Goal: Transaction & Acquisition: Purchase product/service

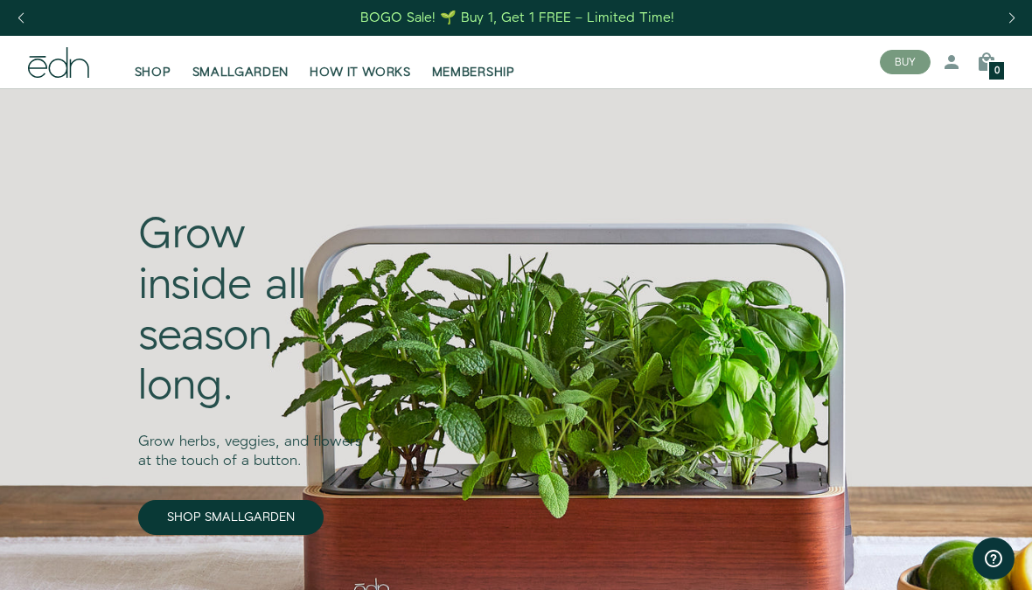
click at [256, 511] on link "SHOP SMALLGARDEN" at bounding box center [230, 517] width 185 height 35
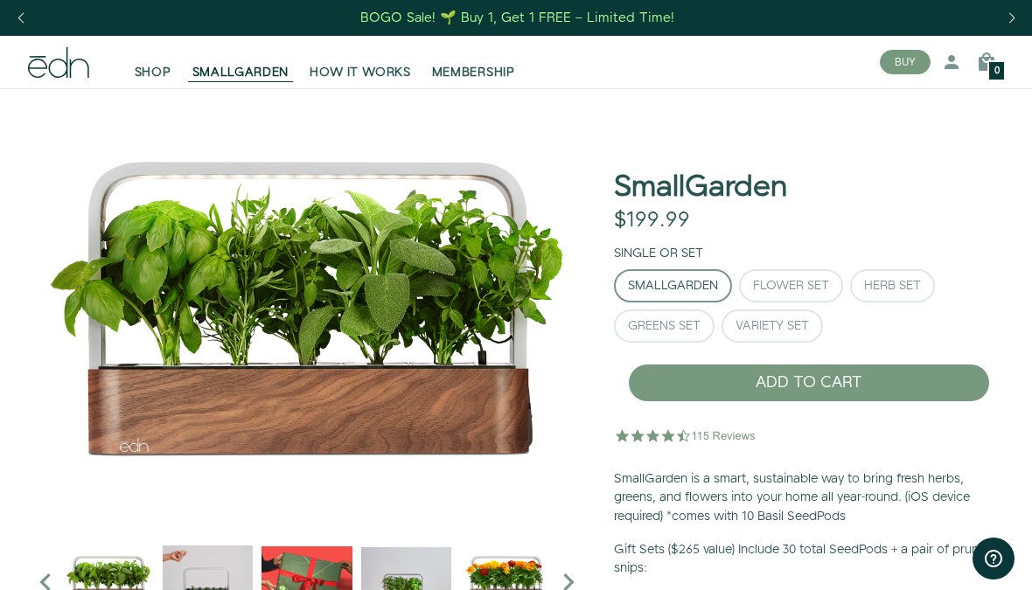
click at [907, 288] on div "Herb Set" at bounding box center [892, 286] width 57 height 12
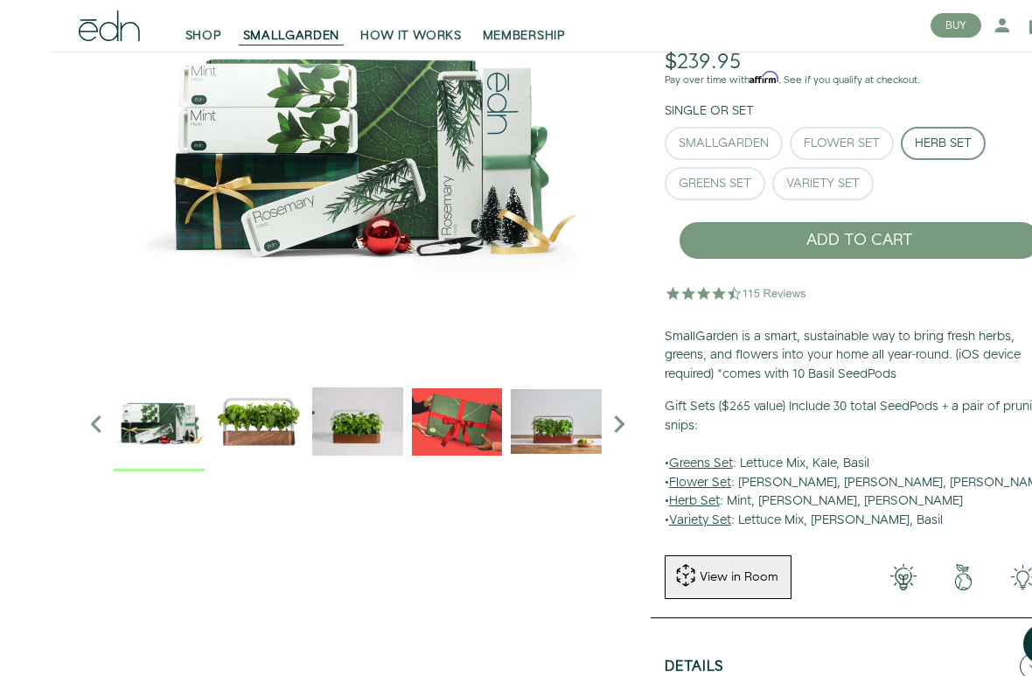
scroll to position [160, 0]
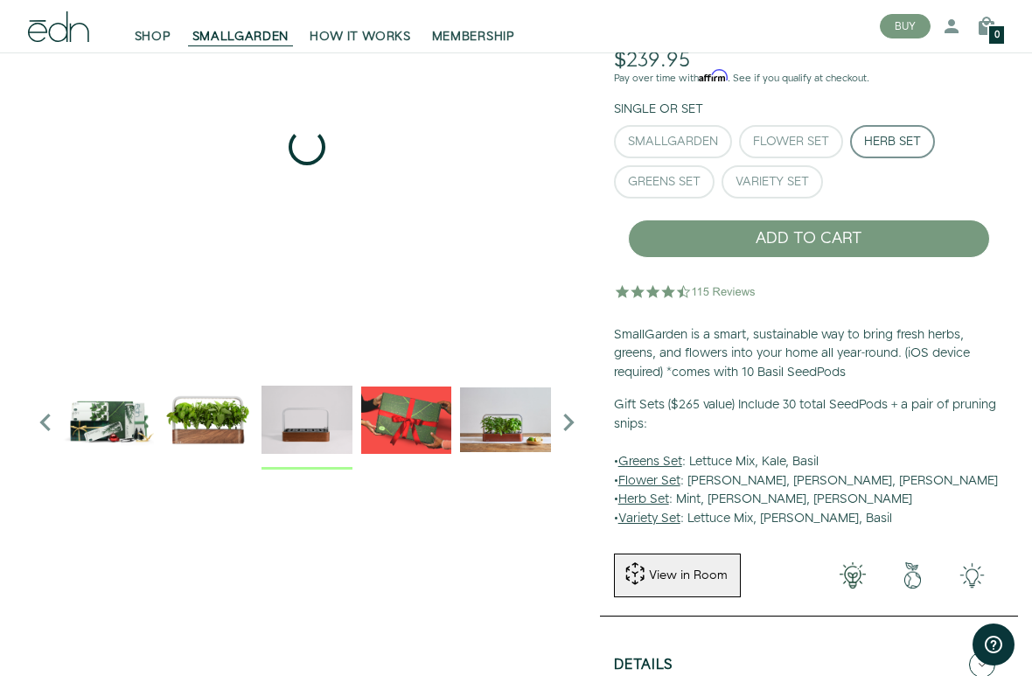
click at [309, 431] on img "2 / 6" at bounding box center [306, 419] width 91 height 91
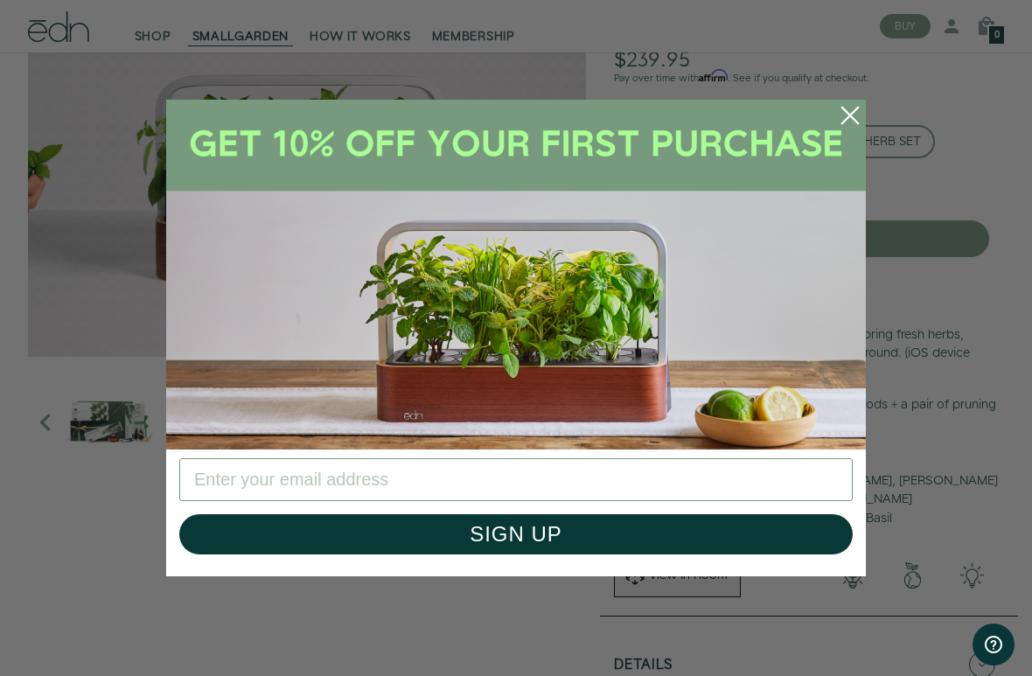
click at [854, 116] on circle "Close dialog" at bounding box center [849, 115] width 38 height 38
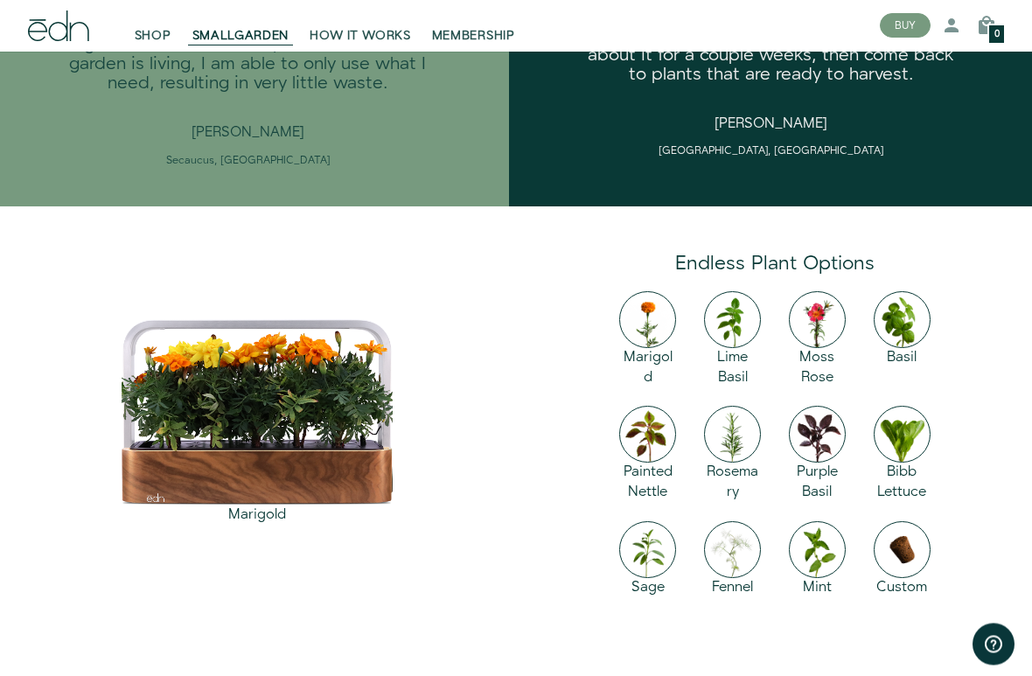
scroll to position [2132, 0]
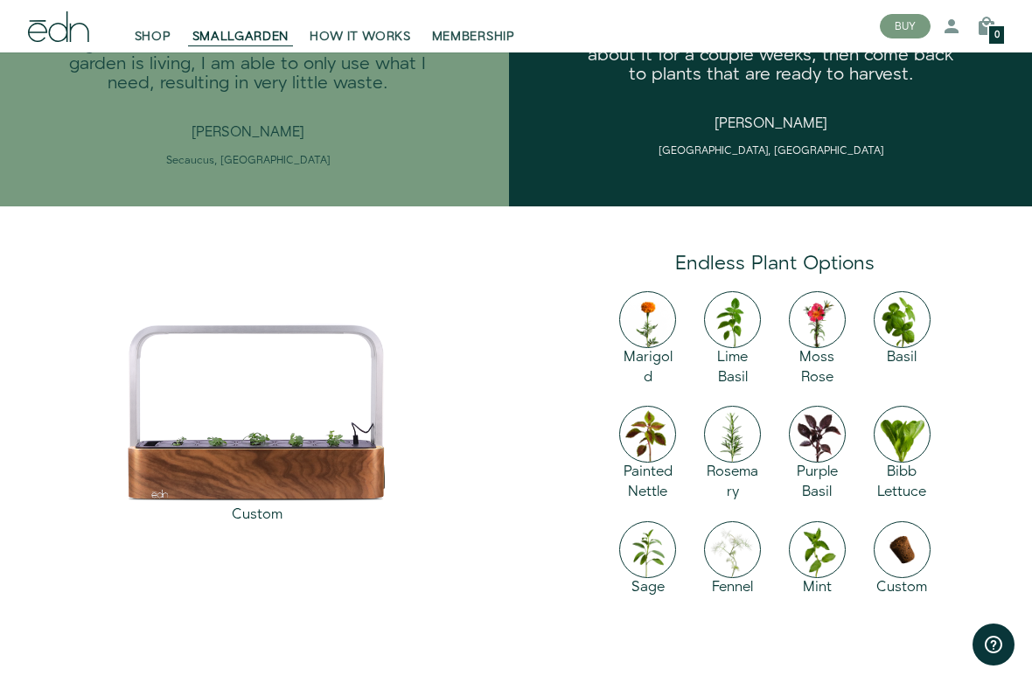
click at [907, 542] on img at bounding box center [901, 549] width 57 height 57
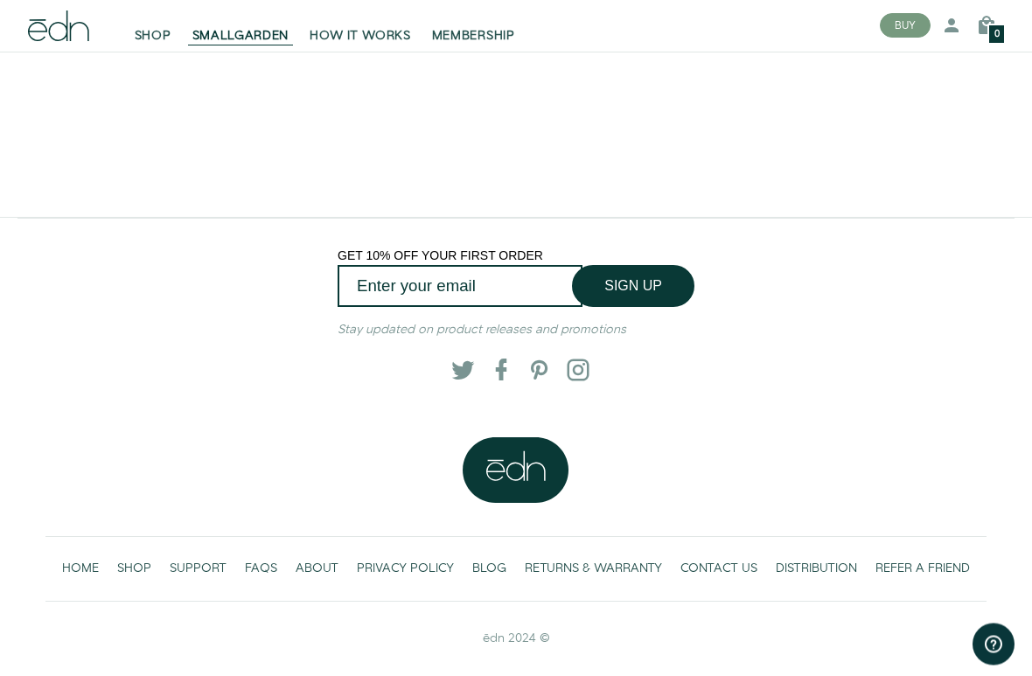
scroll to position [3149, 0]
click at [142, 567] on span "SHOP" at bounding box center [134, 568] width 34 height 17
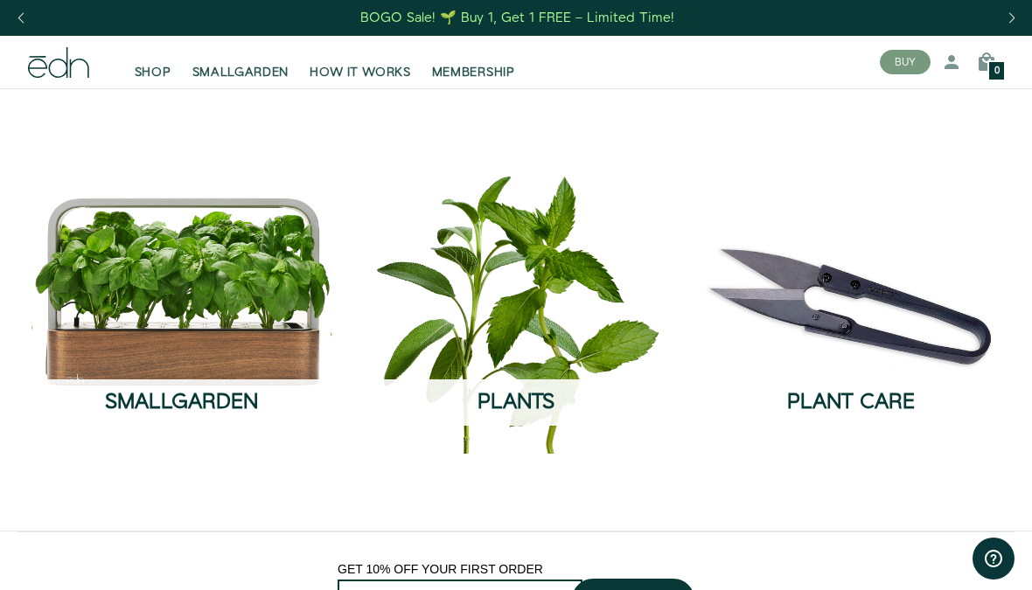
click at [562, 426] on button "SEE THE COLLECTION" at bounding box center [515, 442] width 156 height 33
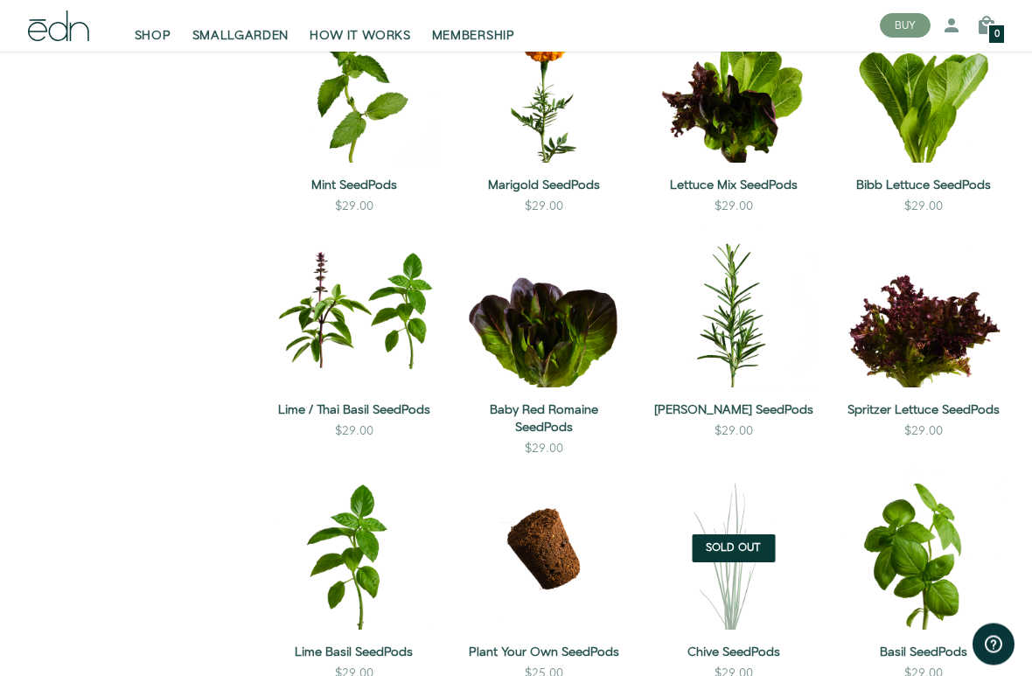
scroll to position [808, 0]
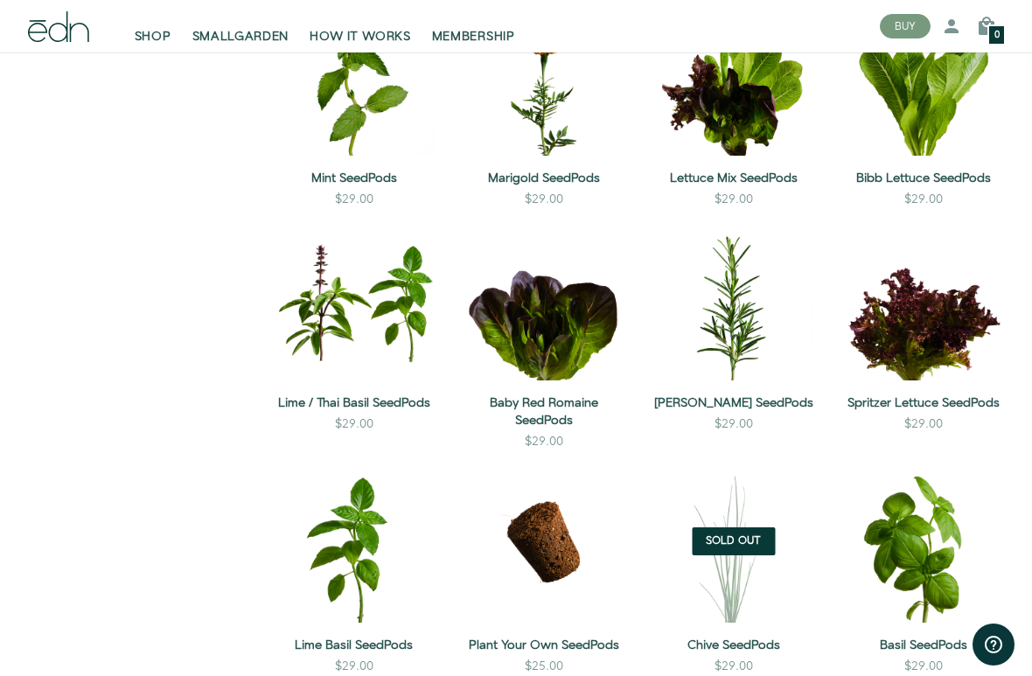
click at [858, 452] on div "QUICK VIEW ADD TO CART Spritzer Lettuce SeedPods $29.00 ADD TO CART" at bounding box center [923, 340] width 162 height 242
click at [1008, 428] on div "QUICK VIEW ADD TO CART Spritzer Lettuce SeedPods $29.00 ADD TO CART Spritzer Le…" at bounding box center [923, 340] width 190 height 242
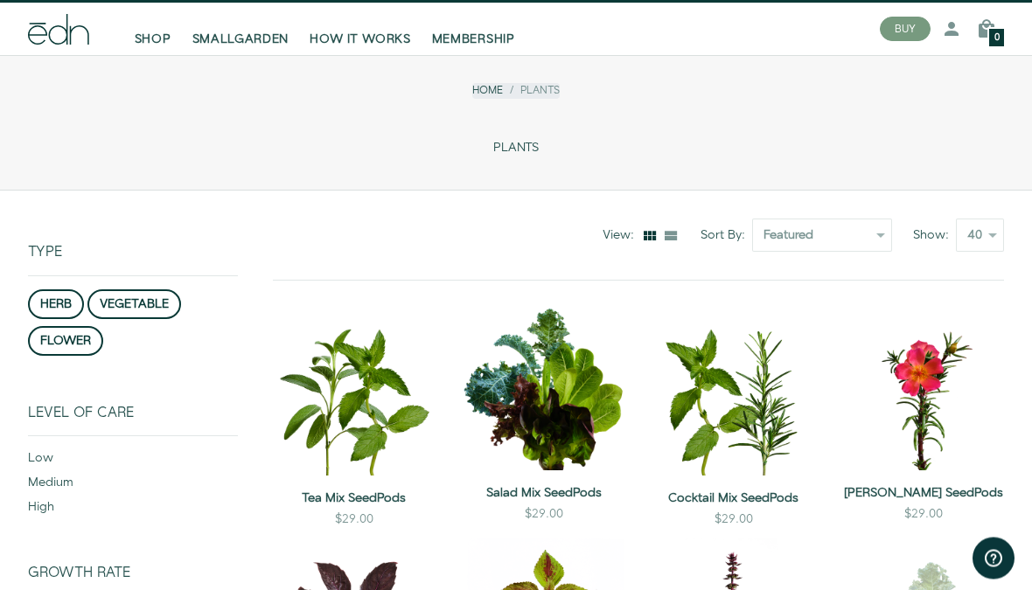
scroll to position [0, 0]
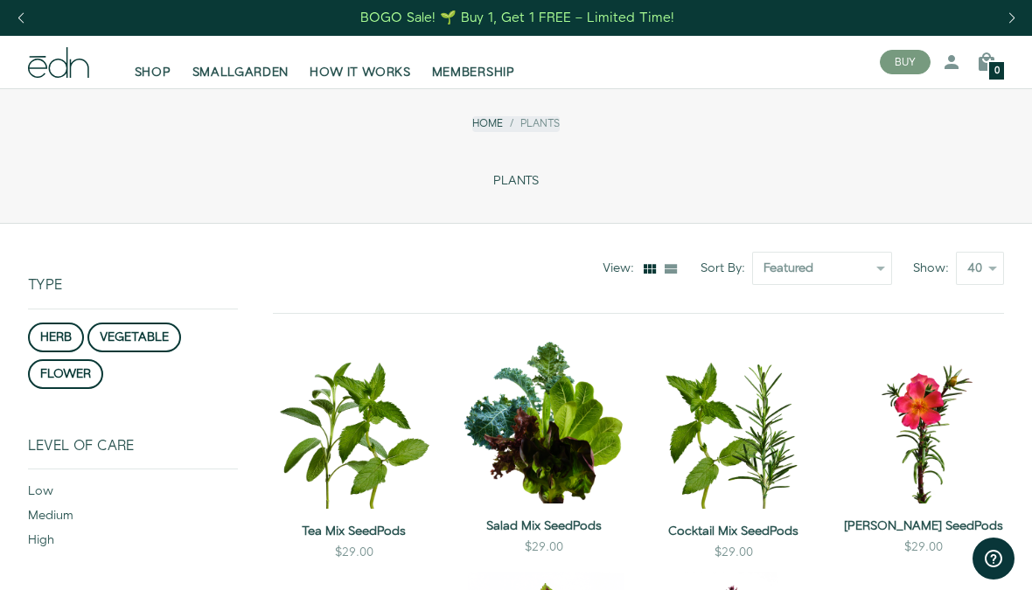
click at [55, 337] on button "herb" at bounding box center [56, 338] width 56 height 30
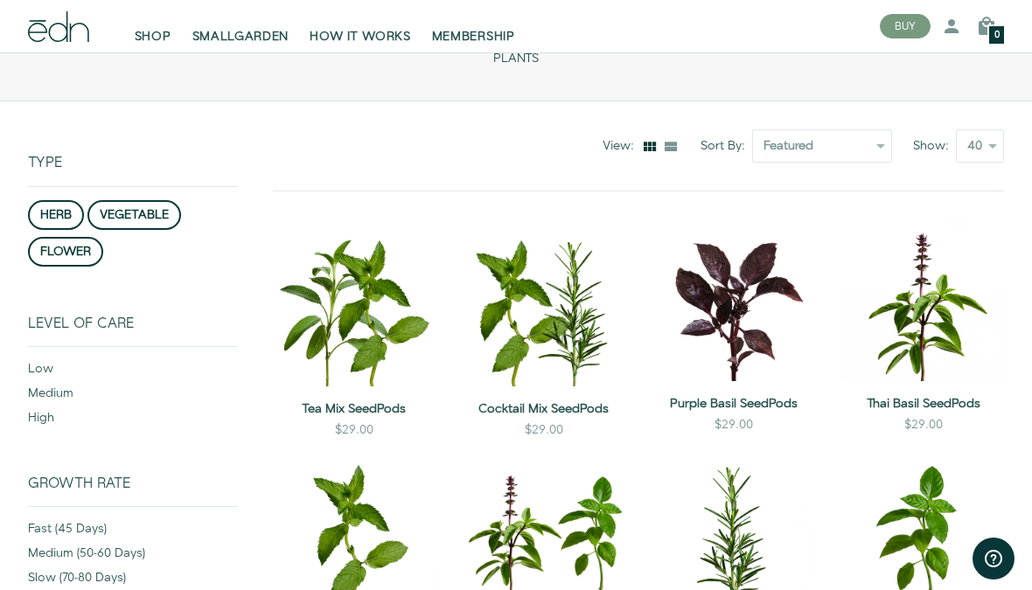
scroll to position [223, 0]
